Goal: Task Accomplishment & Management: Manage account settings

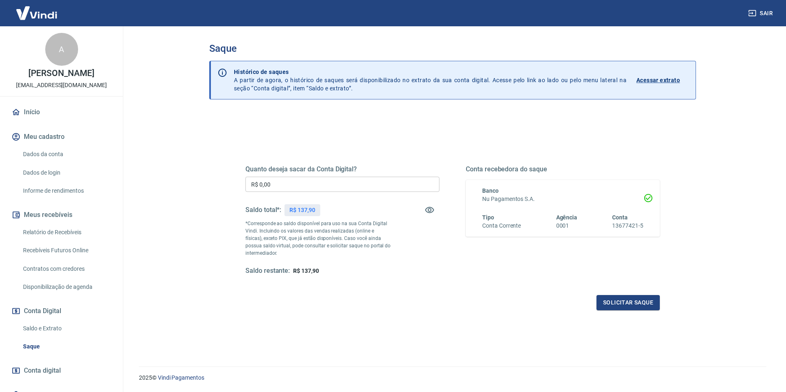
click at [302, 188] on input "R$ 0,00" at bounding box center [343, 184] width 194 height 15
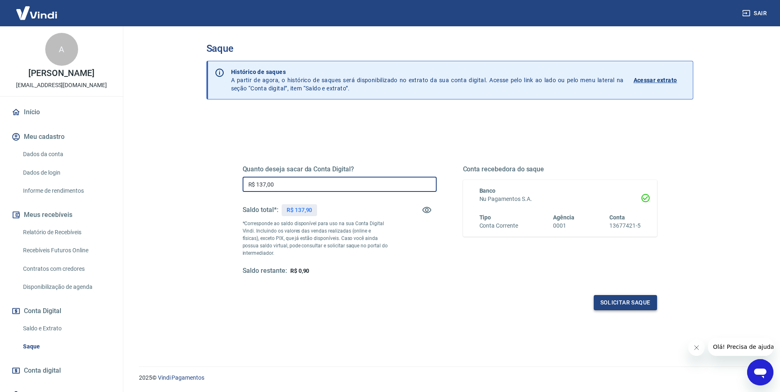
type input "R$ 137,00"
click at [625, 302] on button "Solicitar saque" at bounding box center [625, 302] width 63 height 15
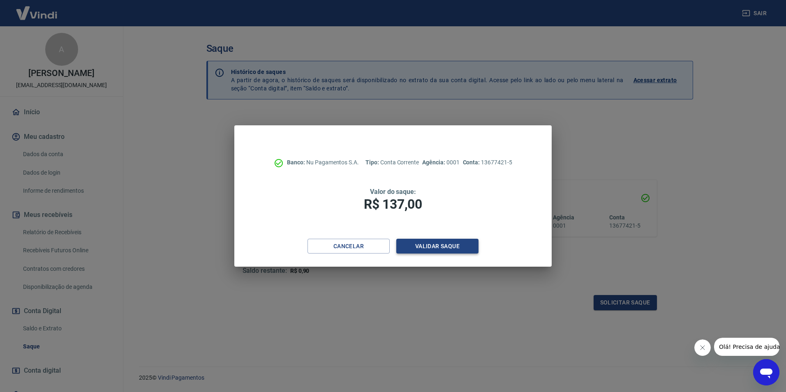
click at [436, 248] on button "Validar saque" at bounding box center [437, 246] width 82 height 15
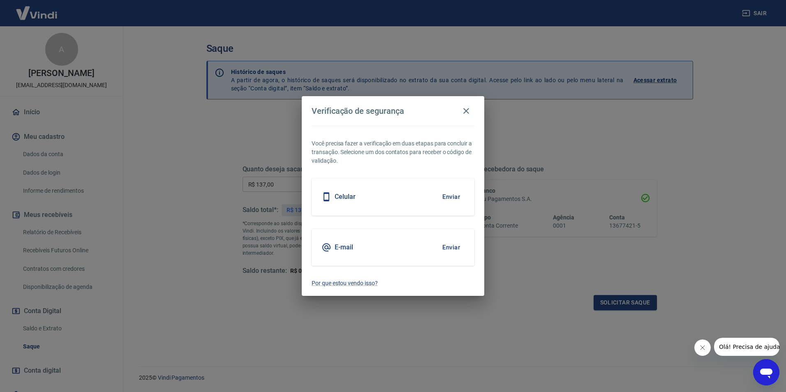
click at [459, 249] on button "Enviar" at bounding box center [451, 247] width 27 height 17
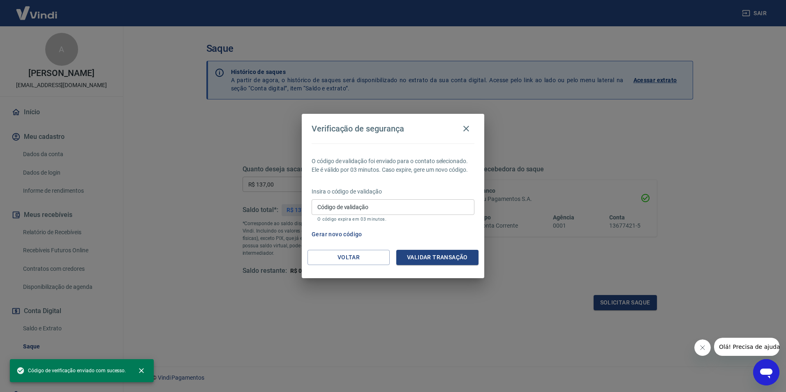
click at [364, 204] on input "Código de validação" at bounding box center [393, 206] width 163 height 15
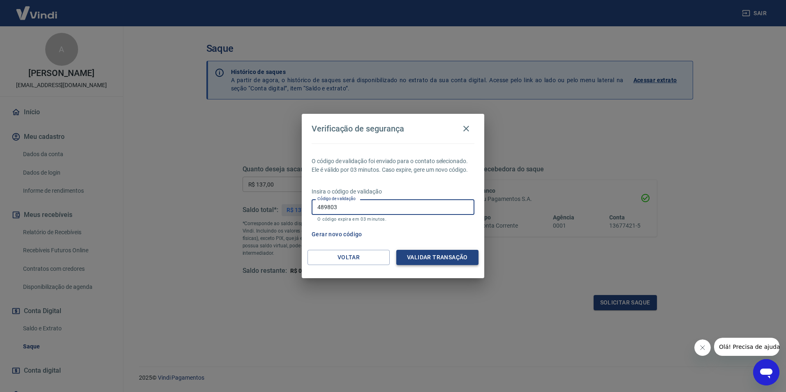
type input "489803"
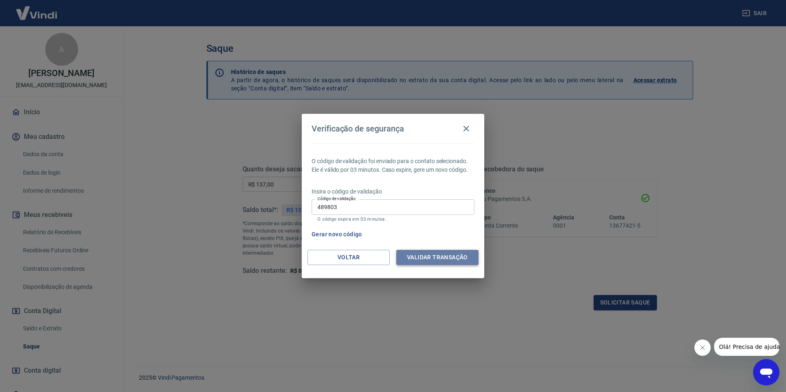
click at [437, 256] on button "Validar transação" at bounding box center [437, 257] width 82 height 15
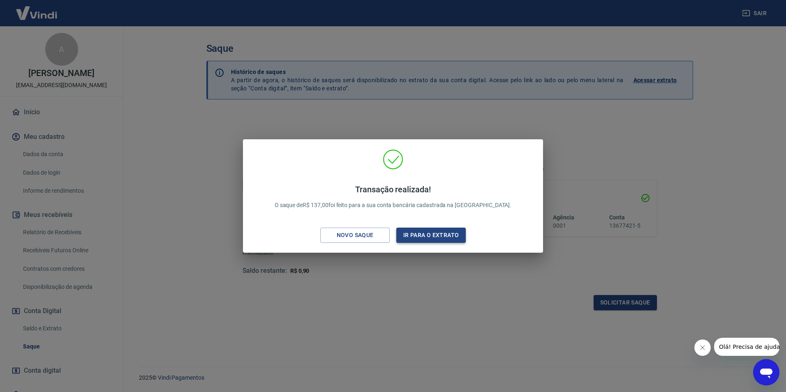
click at [441, 236] on button "Ir para o extrato" at bounding box center [431, 235] width 70 height 15
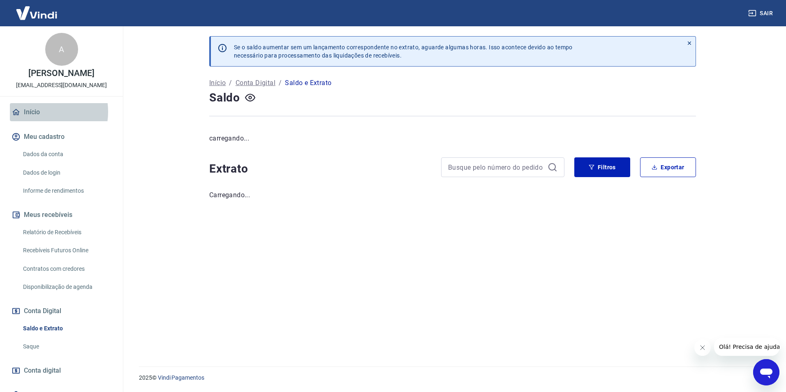
click at [40, 112] on link "Início" at bounding box center [61, 112] width 103 height 18
